Goal: Task Accomplishment & Management: Use online tool/utility

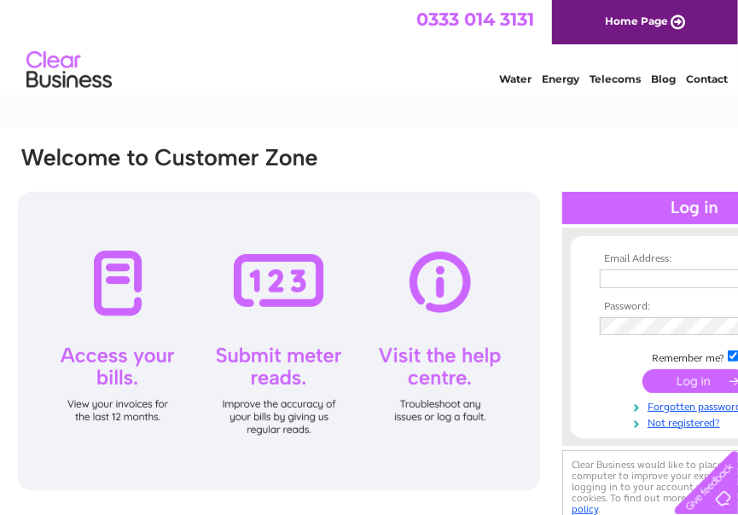
type input "michelle@jeely.org.uk"
click at [697, 381] on input "submit" at bounding box center [694, 381] width 105 height 24
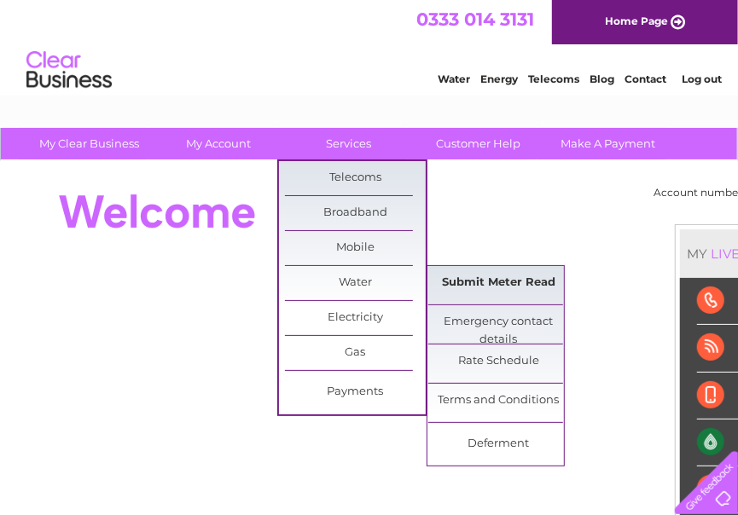
click at [497, 284] on link "Submit Meter Read" at bounding box center [498, 283] width 141 height 34
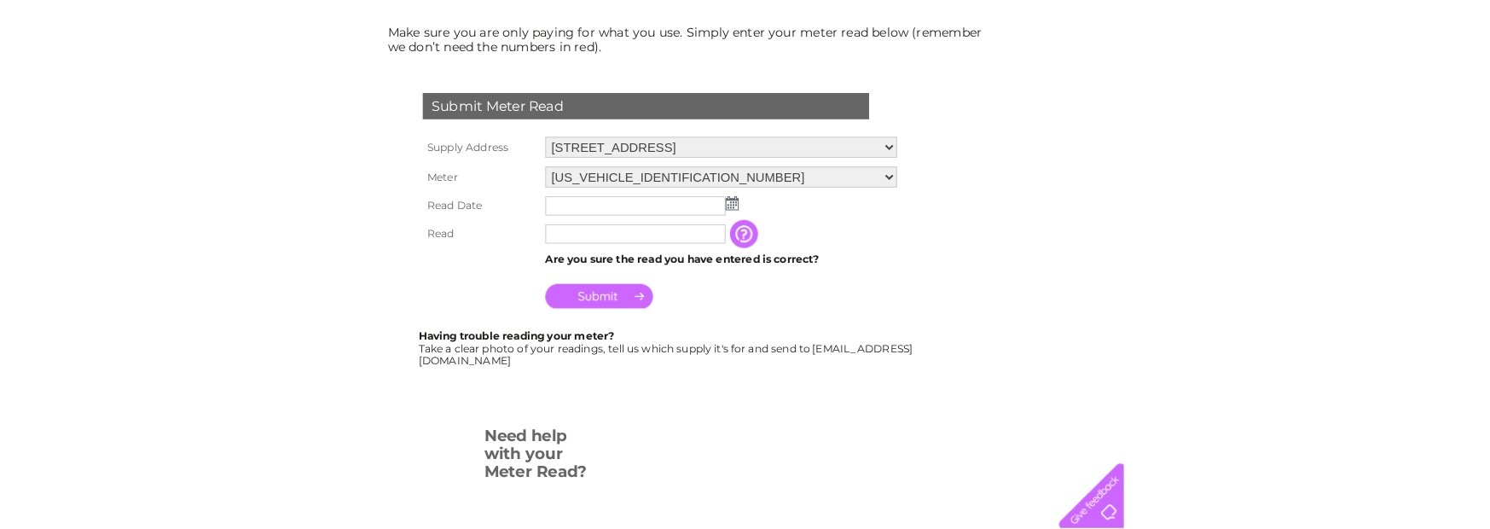
scroll to position [256, 0]
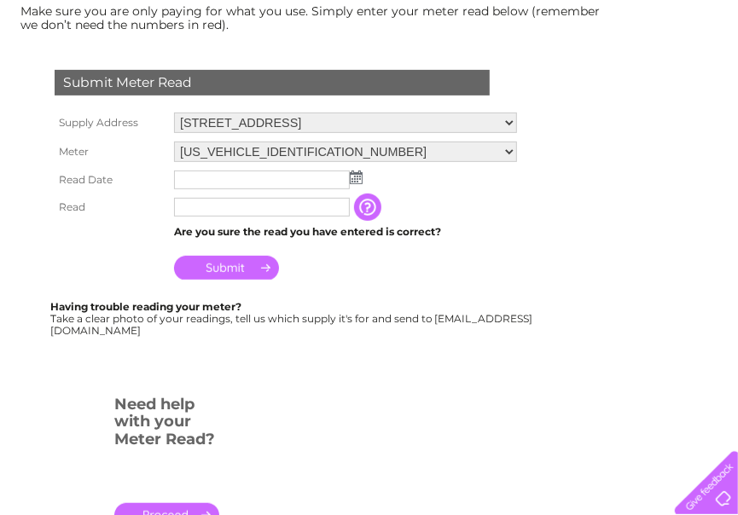
click at [214, 177] on input "text" at bounding box center [262, 180] width 176 height 19
click at [355, 174] on img at bounding box center [356, 178] width 13 height 14
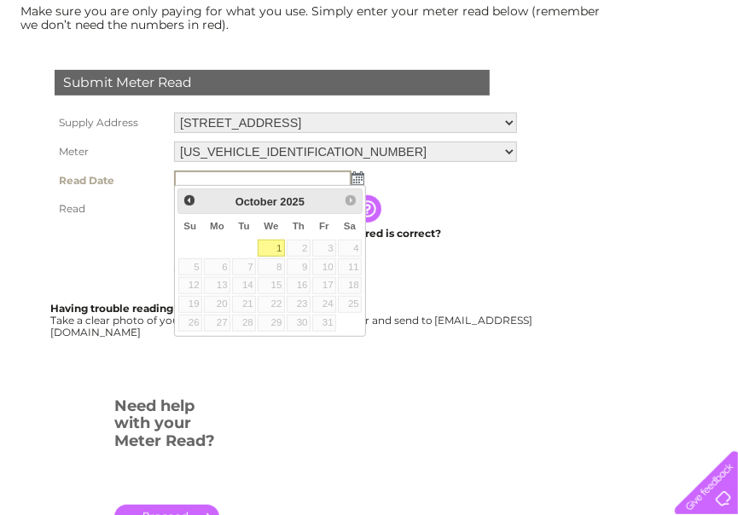
click at [278, 246] on link "1" at bounding box center [271, 248] width 27 height 17
type input "[DATE]"
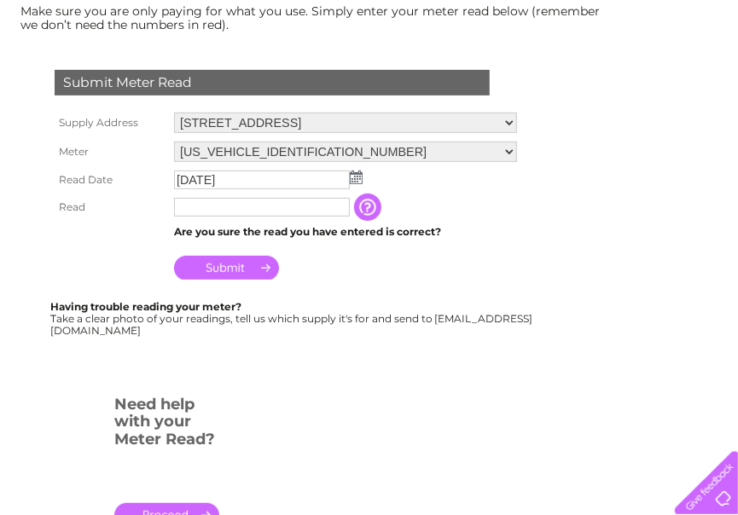
click at [202, 207] on input "text" at bounding box center [262, 207] width 176 height 19
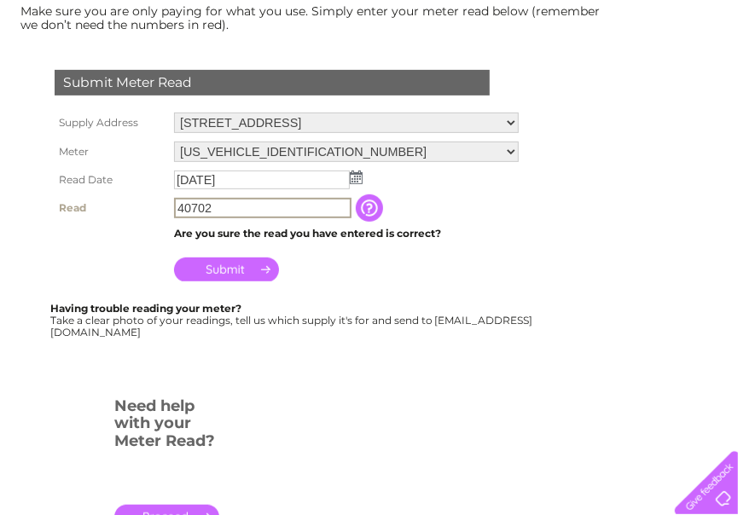
type input "40702"
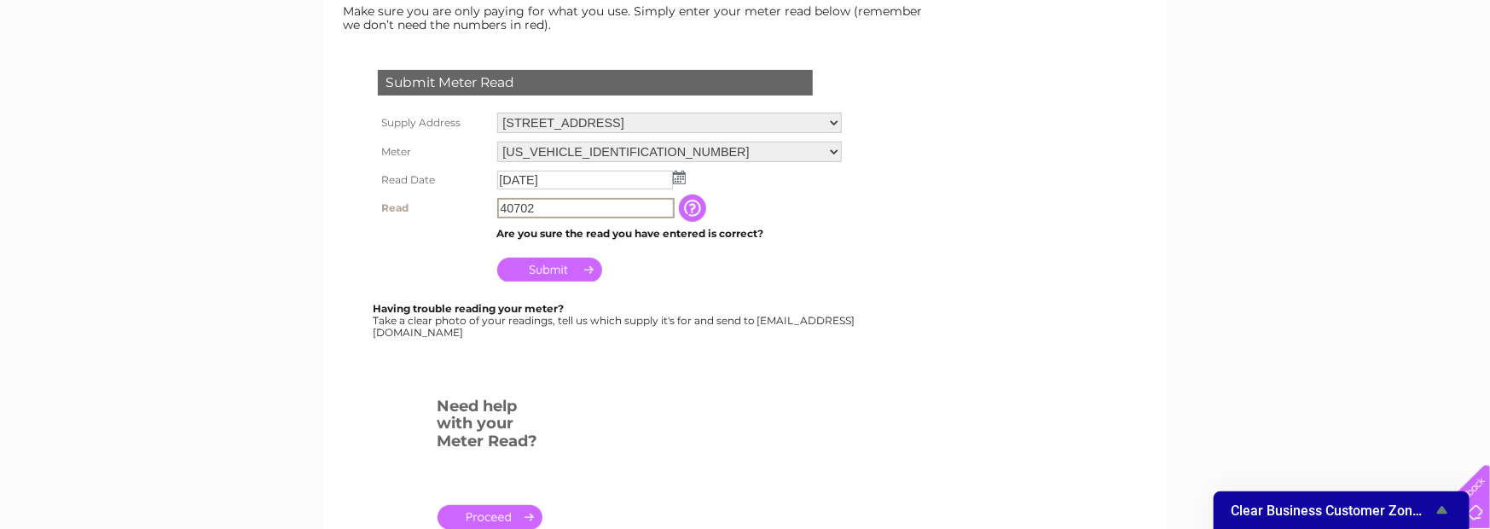
click at [530, 265] on input "Submit" at bounding box center [549, 270] width 105 height 24
